Goal: Communication & Community: Ask a question

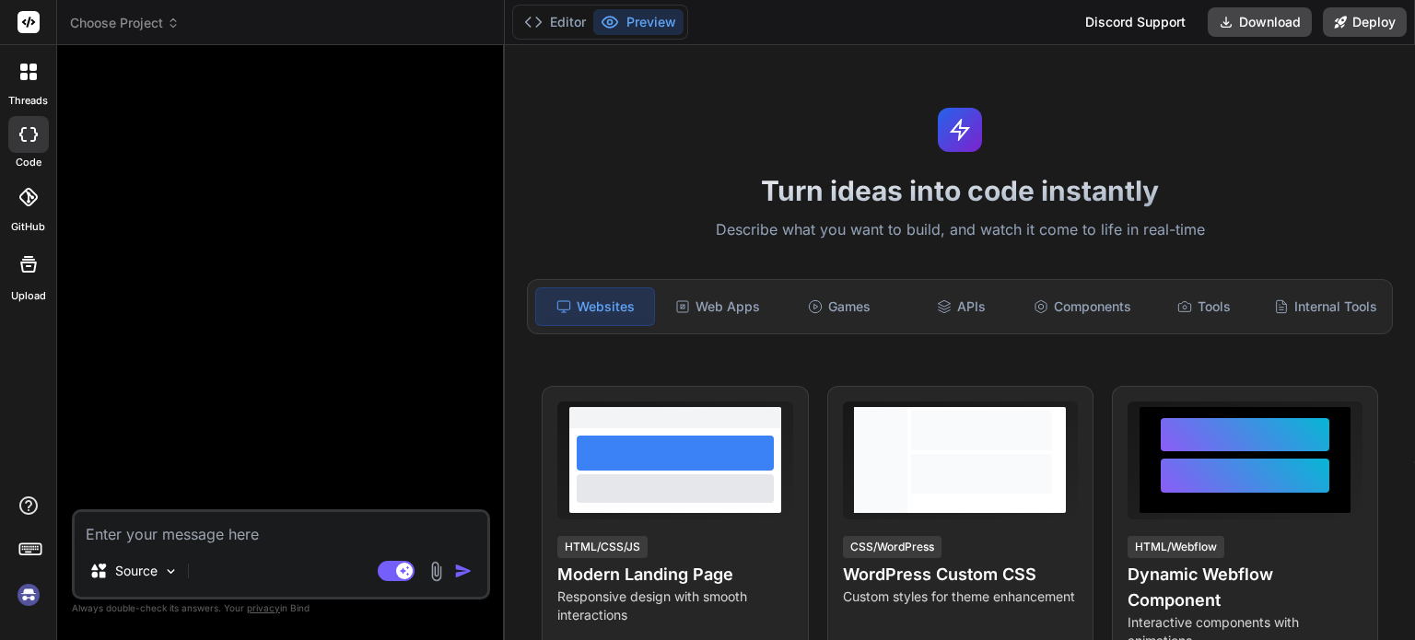
scroll to position [17, 0]
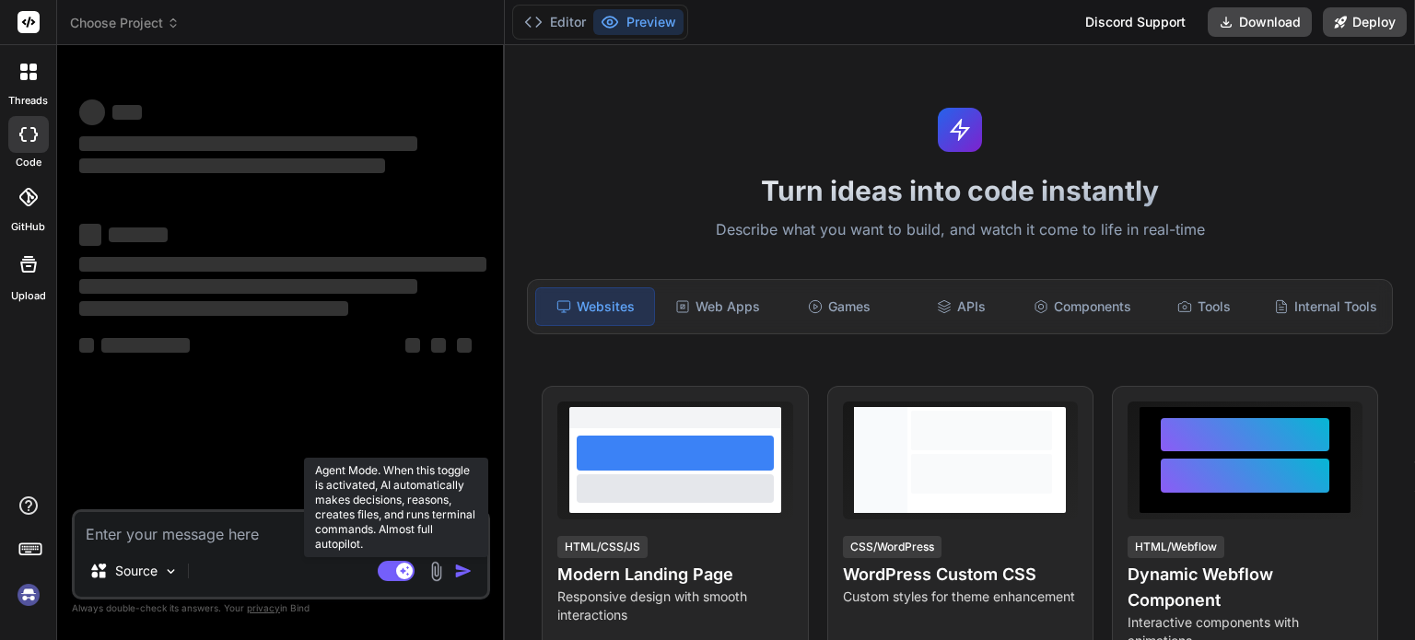
click at [385, 574] on rect at bounding box center [396, 571] width 37 height 20
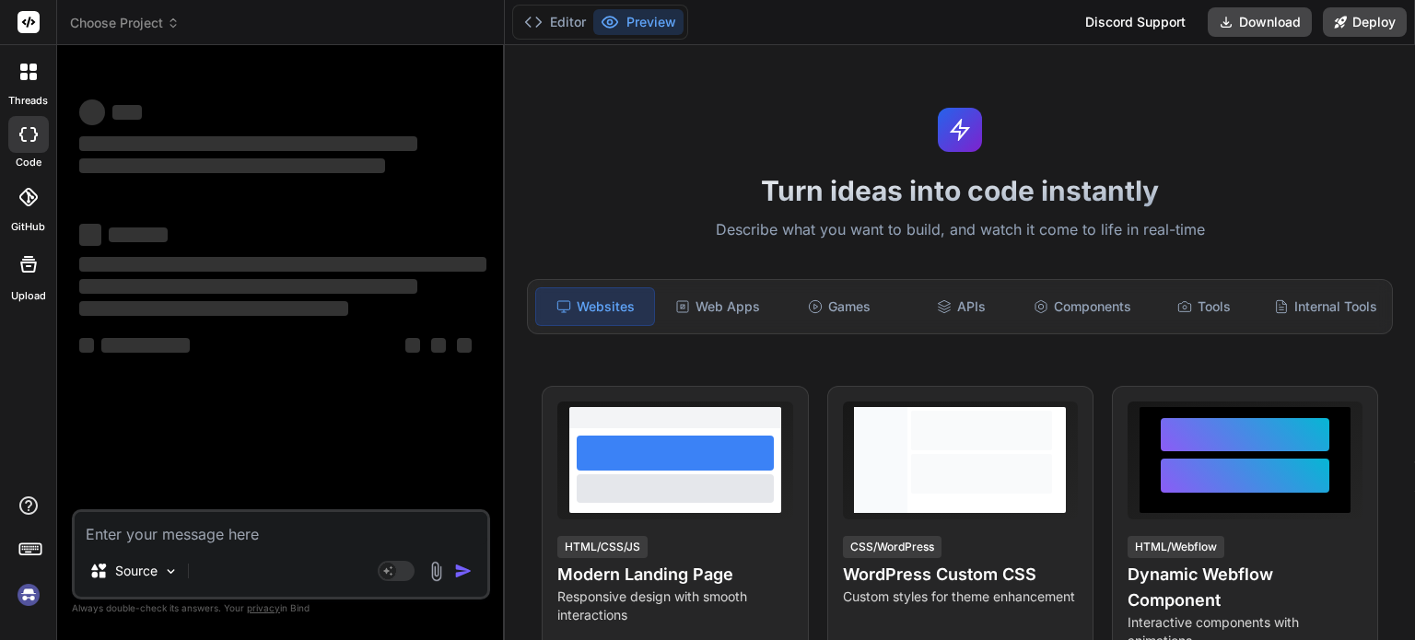
click at [28, 599] on img at bounding box center [28, 594] width 31 height 31
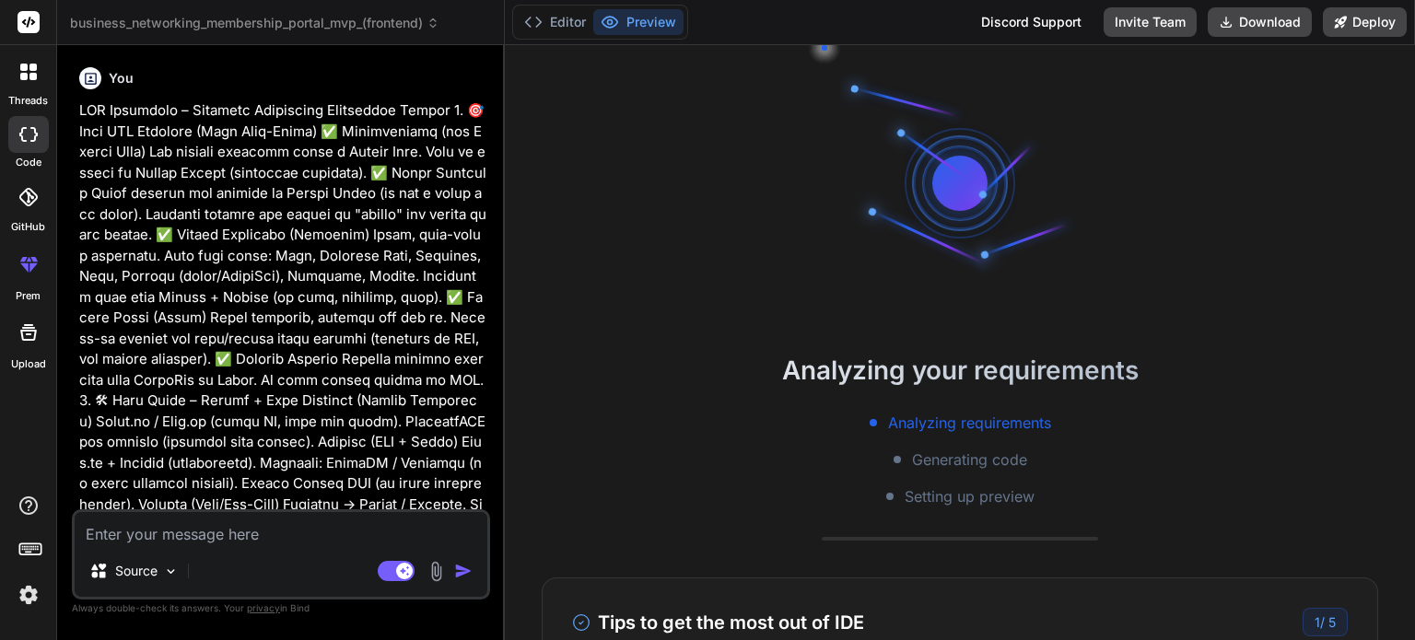
scroll to position [35, 0]
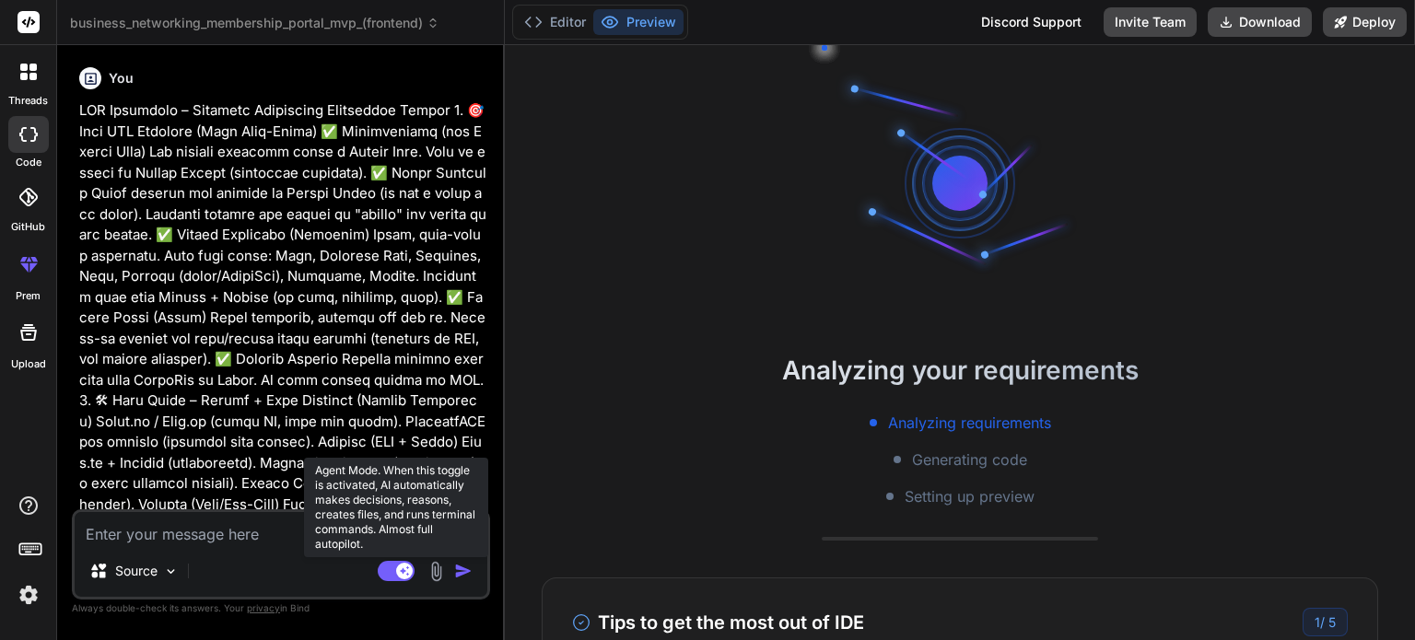
click at [388, 573] on rect at bounding box center [396, 571] width 37 height 20
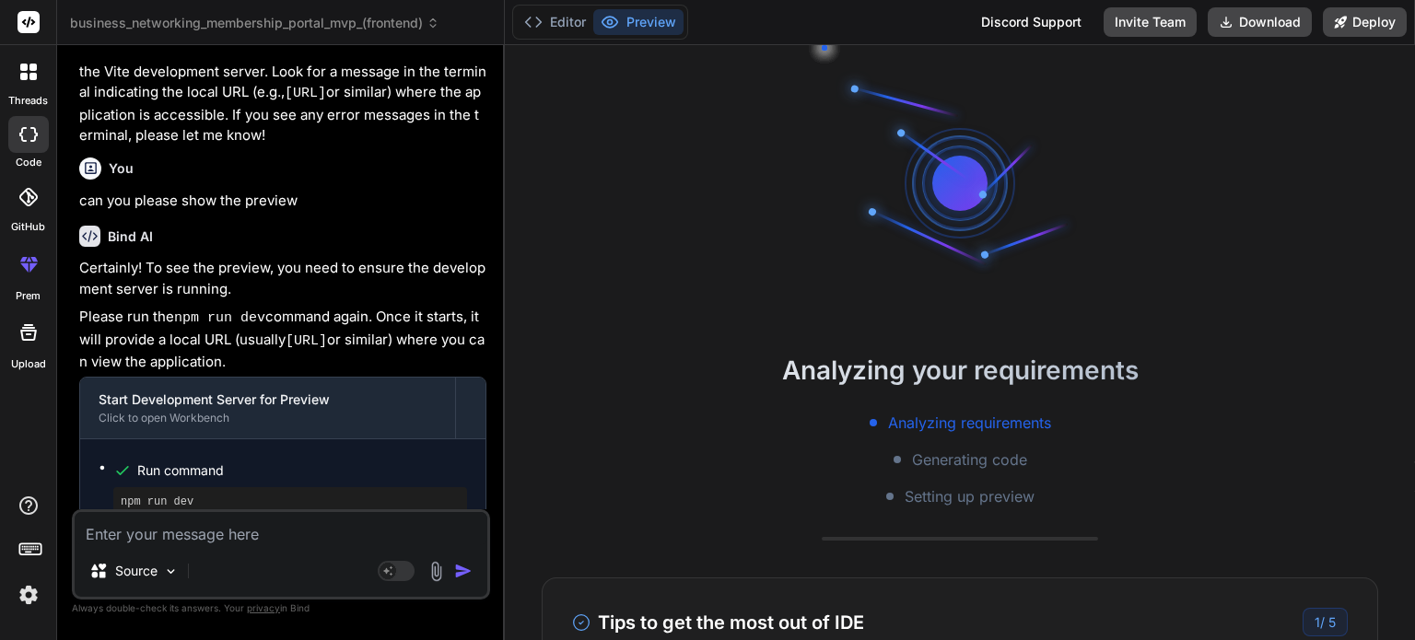
scroll to position [2901, 0]
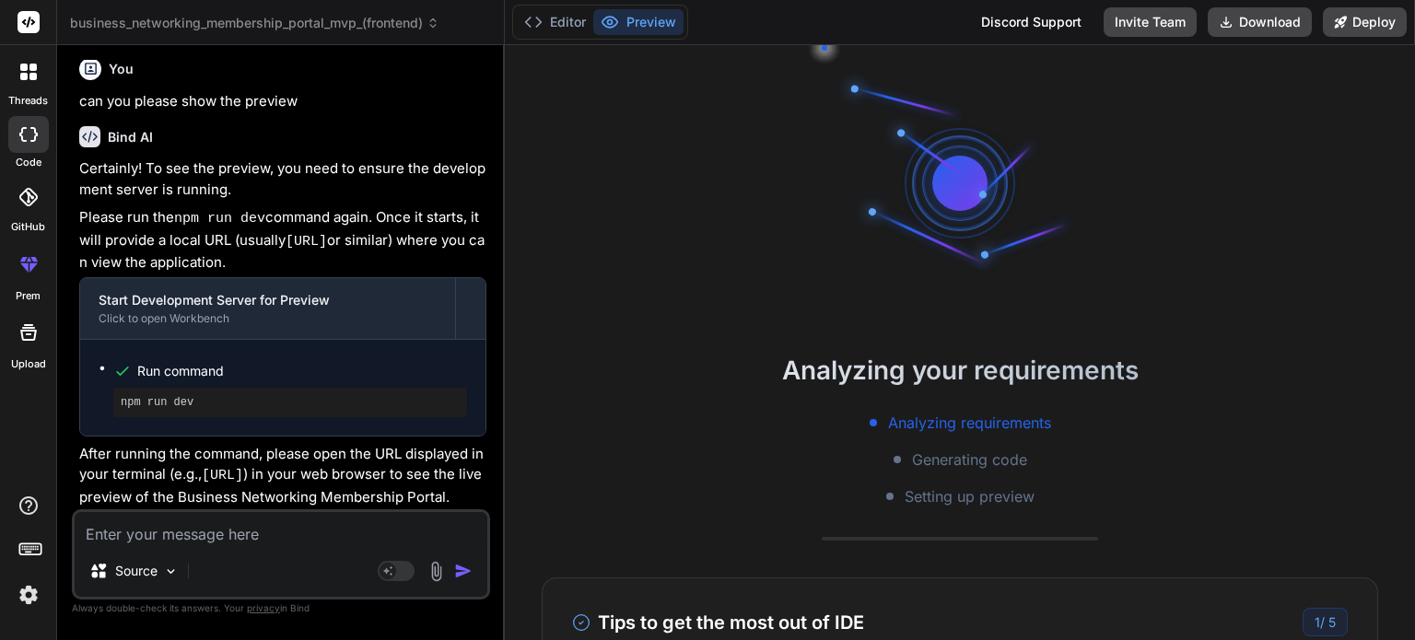
click at [26, 599] on img at bounding box center [28, 594] width 31 height 31
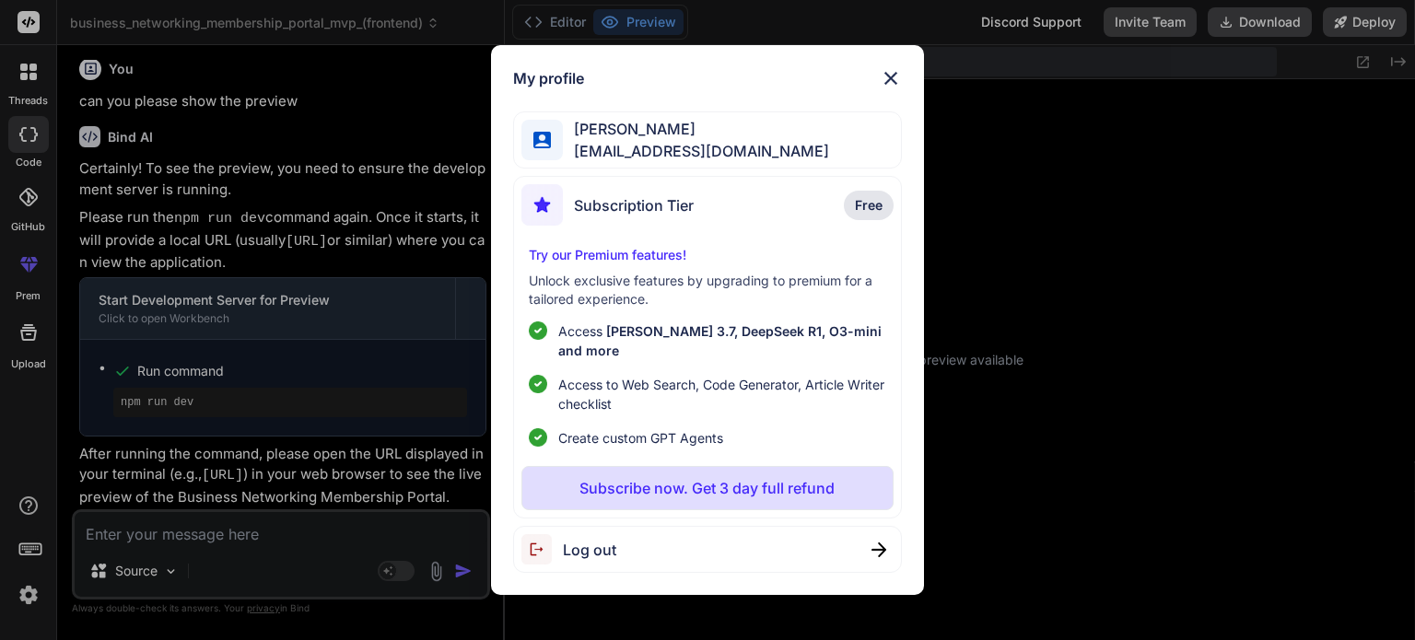
type textarea "x"
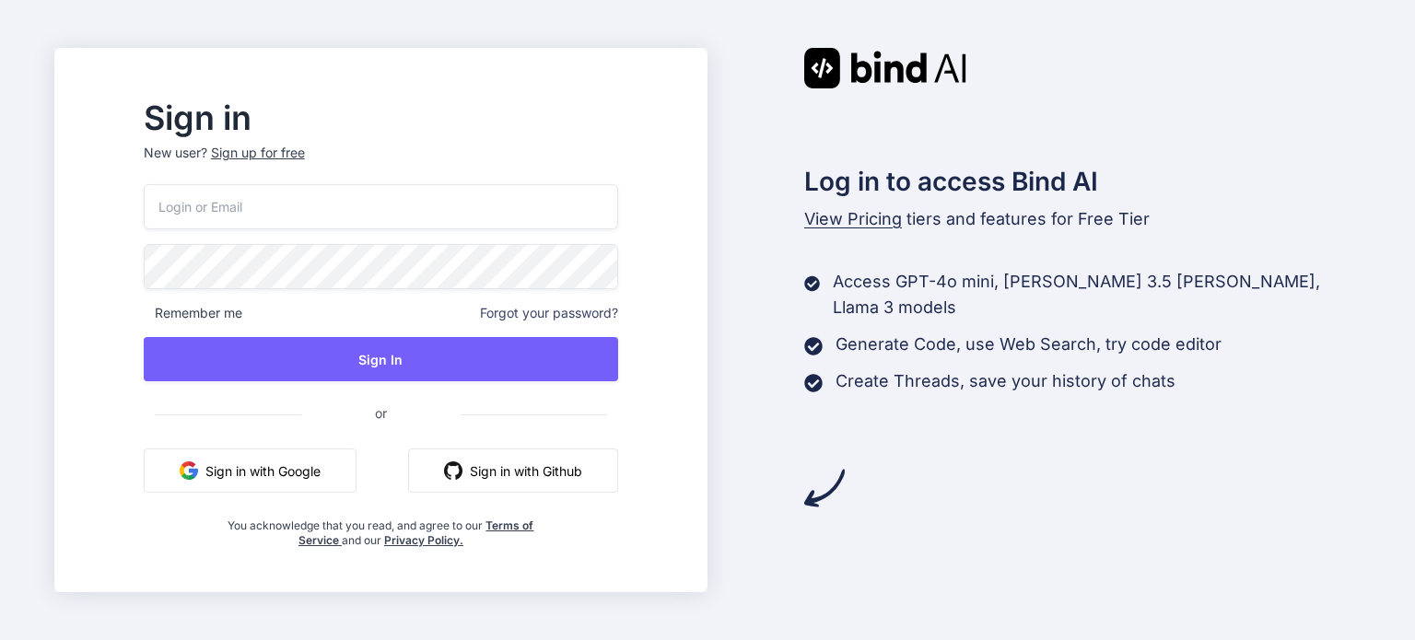
click at [271, 473] on button "Sign in with Google" at bounding box center [250, 470] width 213 height 44
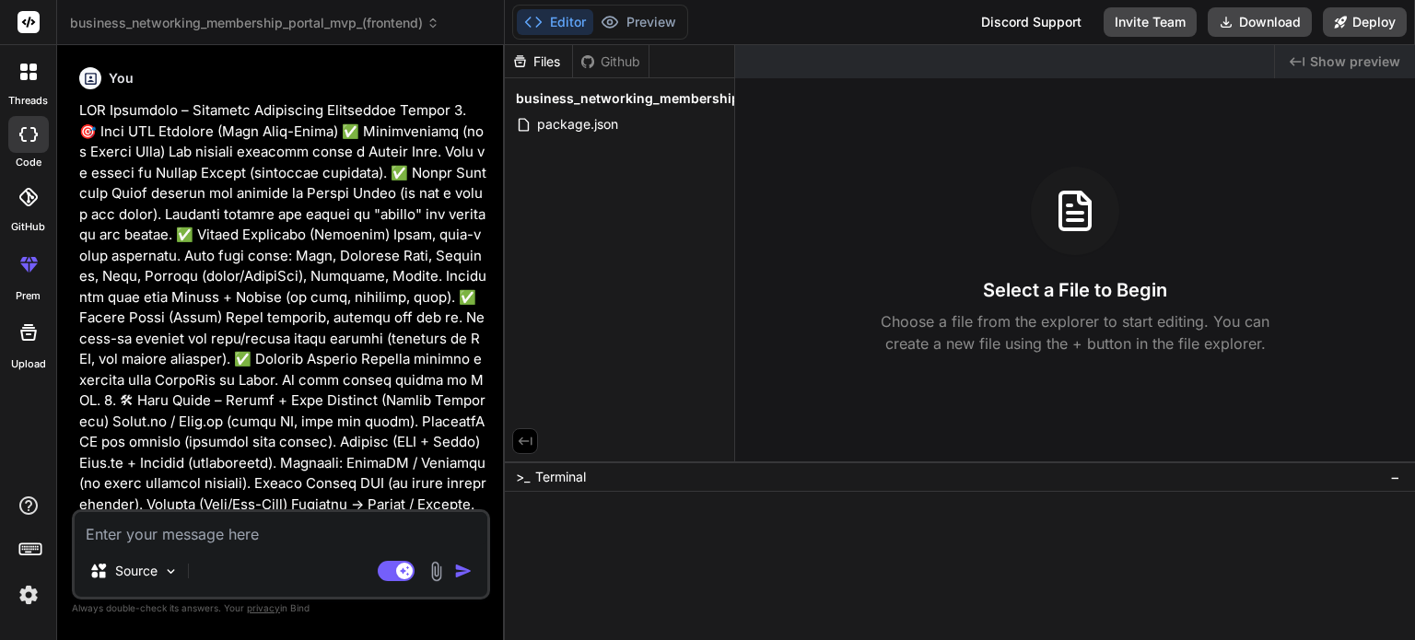
type textarea "x"
